Goal: Check status: Check status

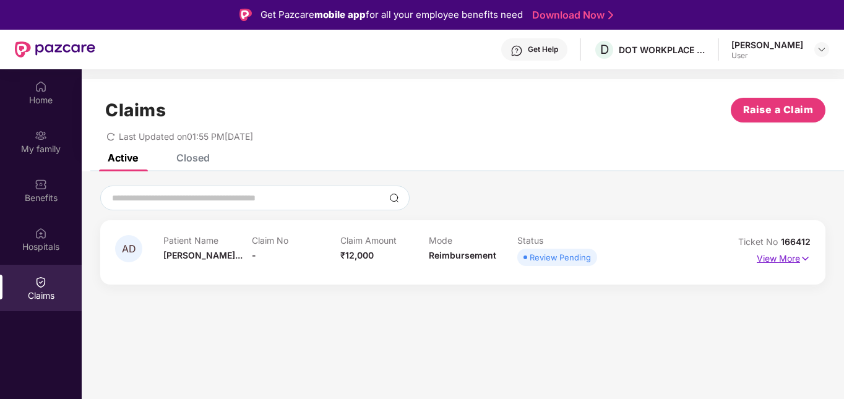
click at [786, 264] on p "View More" at bounding box center [784, 257] width 54 height 17
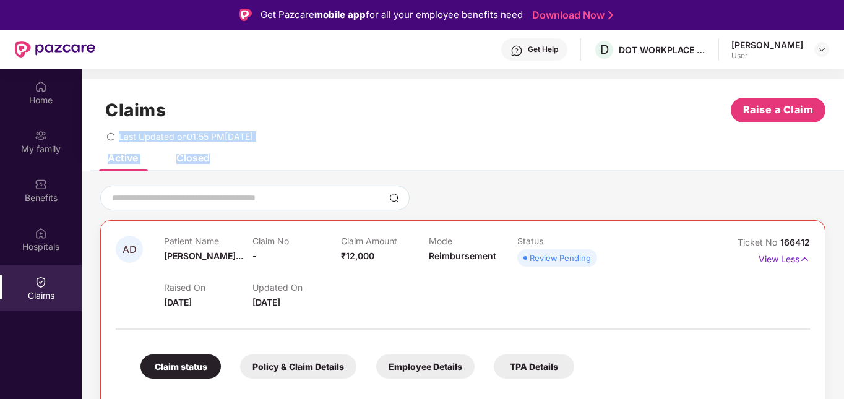
drag, startPoint x: 842, startPoint y: 122, endPoint x: 838, endPoint y: 176, distance: 54.6
click at [838, 176] on div "Claims Raise a Claim Last Updated on 01:55 PM[DATE] Active Closed AD Patient Na…" at bounding box center [463, 341] width 762 height 525
drag, startPoint x: 838, startPoint y: 176, endPoint x: 777, endPoint y: 178, distance: 60.7
click at [777, 178] on div "AD Patient Name [PERSON_NAME]... Claim No - Claim Amount ₹12,000 Mode Reimburse…" at bounding box center [463, 387] width 762 height 433
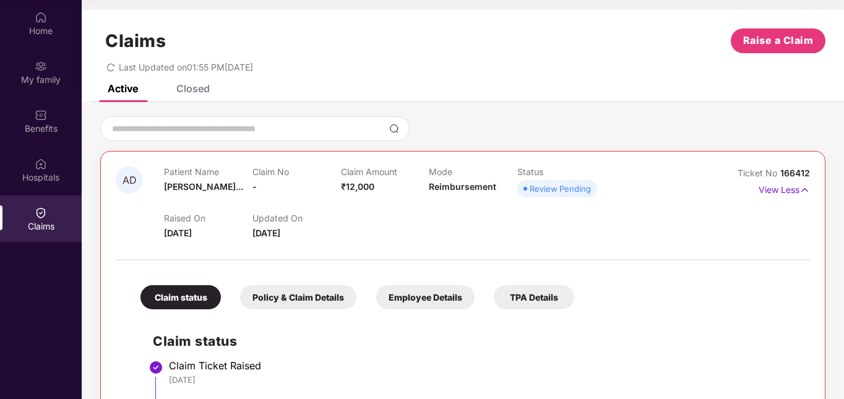
click at [303, 295] on div "Policy & Claim Details" at bounding box center [298, 297] width 116 height 24
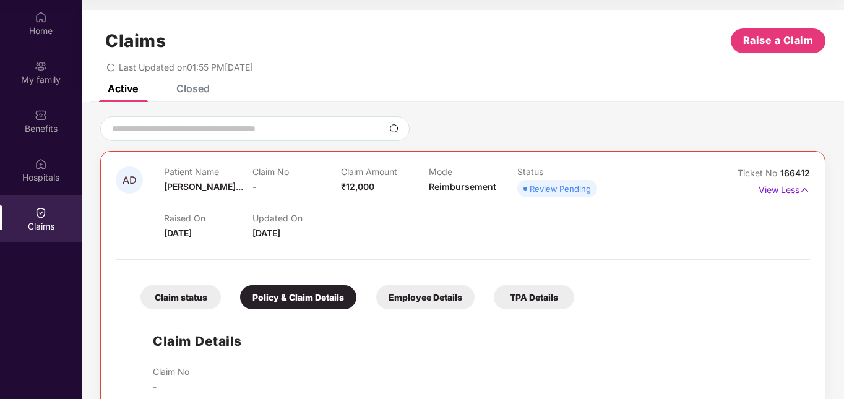
click at [423, 303] on div "Employee Details" at bounding box center [425, 297] width 98 height 24
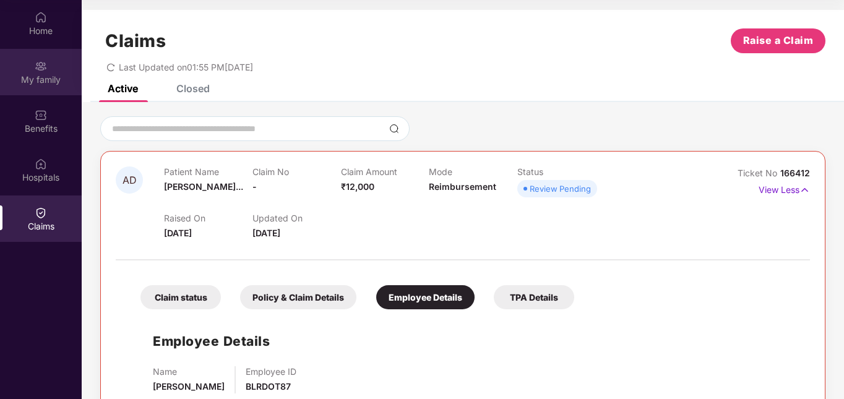
click at [43, 72] on div "My family" at bounding box center [41, 72] width 82 height 46
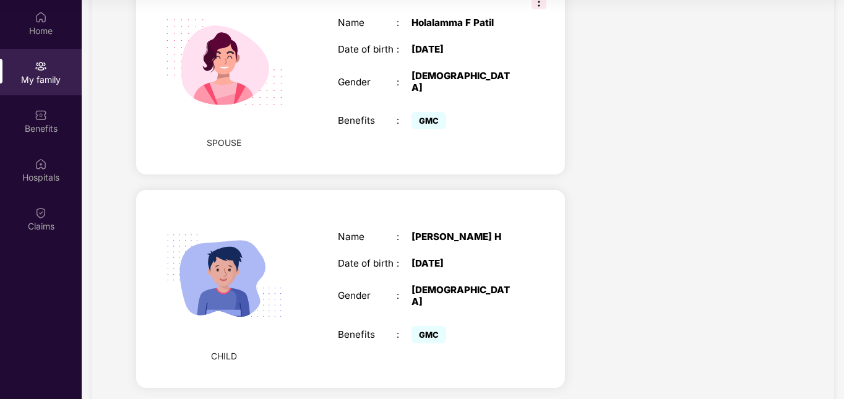
scroll to position [536, 0]
